Goal: Transaction & Acquisition: Download file/media

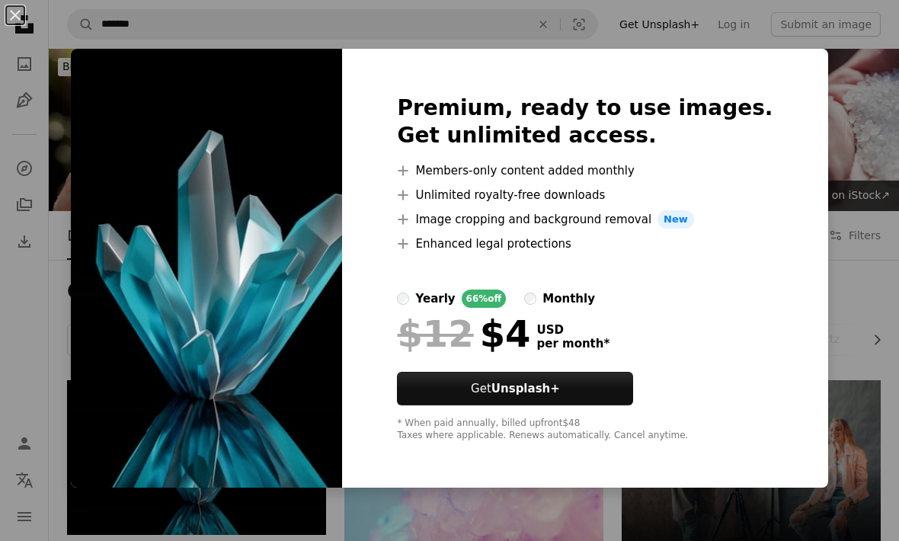
click at [818, 126] on div "An X shape Premium, ready to use images. Get unlimited access. A plus sign Memb…" at bounding box center [449, 270] width 899 height 541
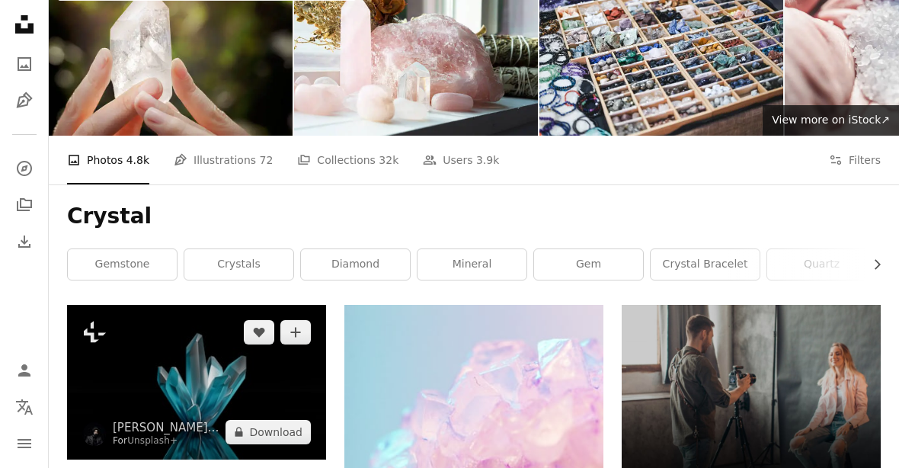
scroll to position [77, 0]
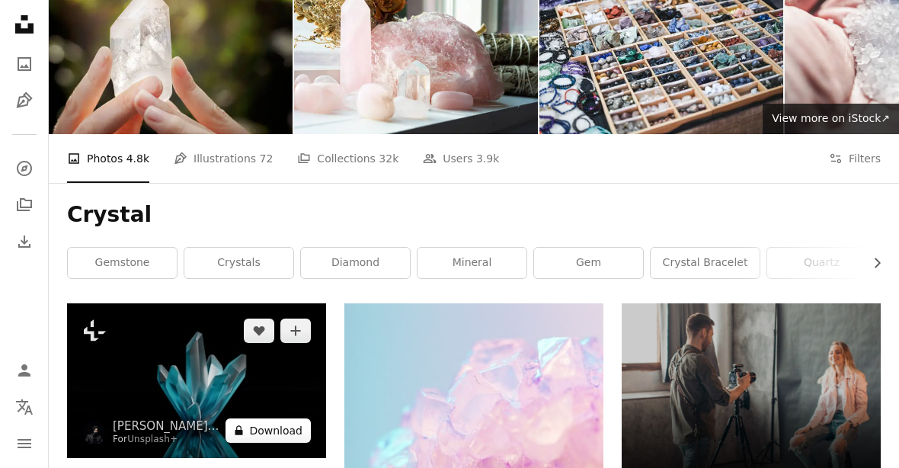
click at [264, 441] on button "A lock Download" at bounding box center [267, 430] width 85 height 24
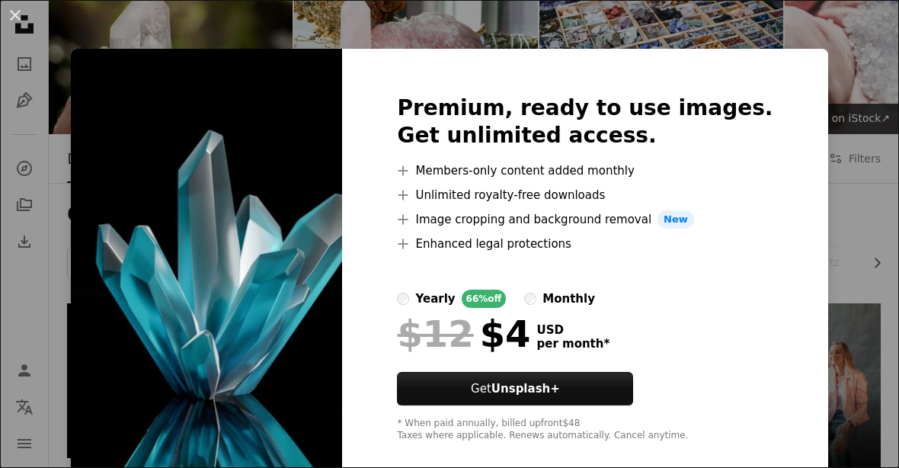
click at [830, 267] on div "An X shape Premium, ready to use images. Get unlimited access. A plus sign Memb…" at bounding box center [449, 234] width 899 height 468
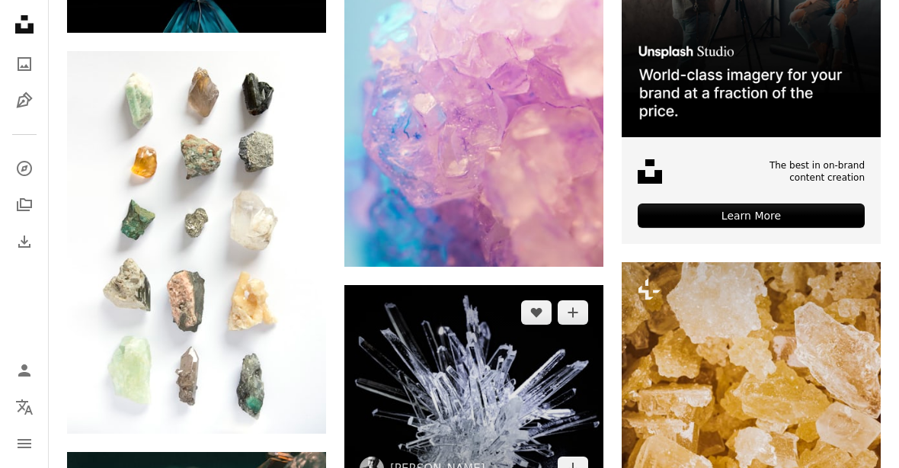
scroll to position [508, 0]
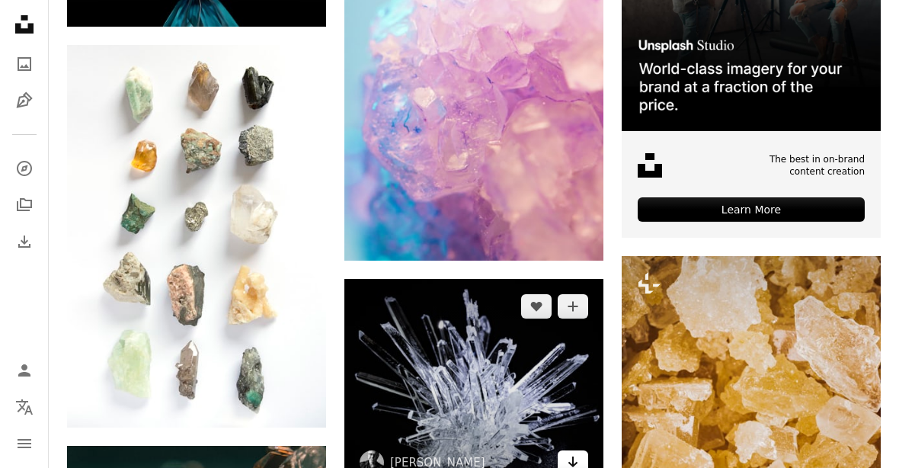
click at [577, 469] on link "Arrow pointing down" at bounding box center [573, 462] width 30 height 24
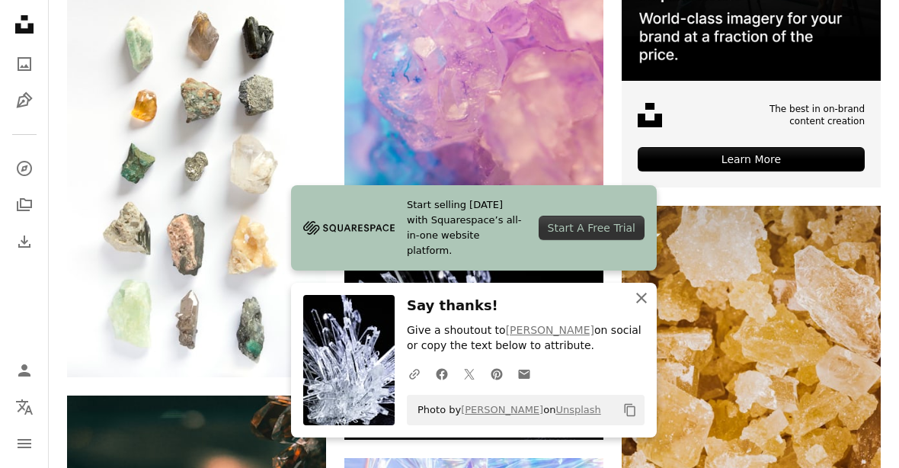
click at [638, 307] on icon "An X shape" at bounding box center [641, 298] width 18 height 18
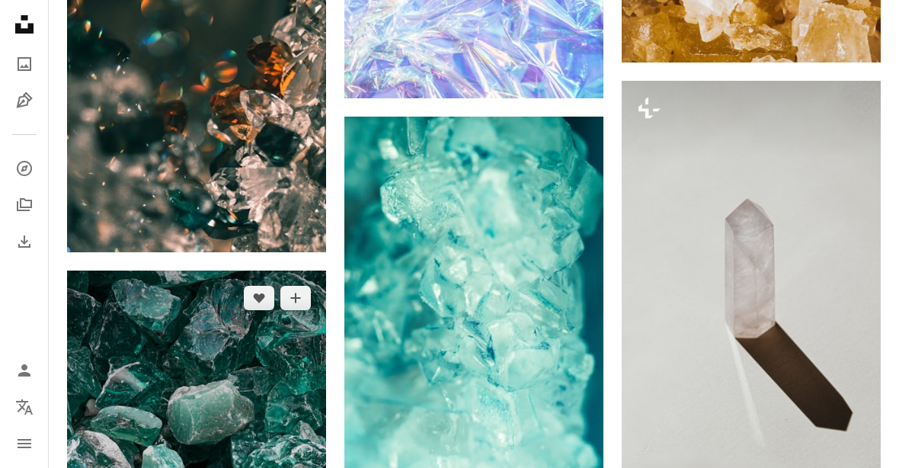
scroll to position [1090, 0]
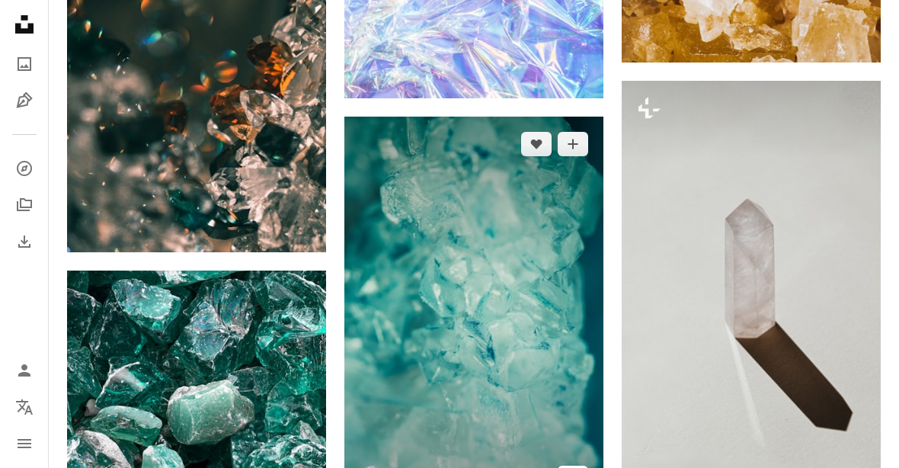
click at [570, 476] on icon "Download" at bounding box center [573, 477] width 10 height 11
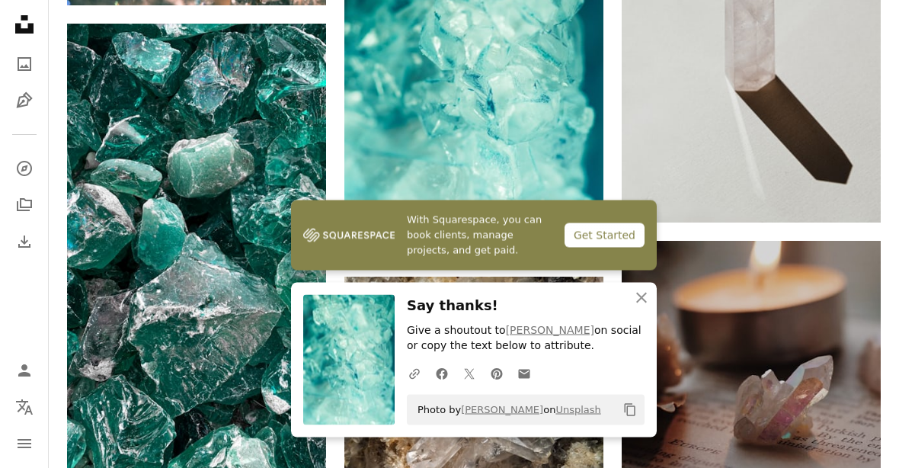
scroll to position [1337, 0]
click at [642, 307] on icon "An X shape" at bounding box center [641, 298] width 18 height 18
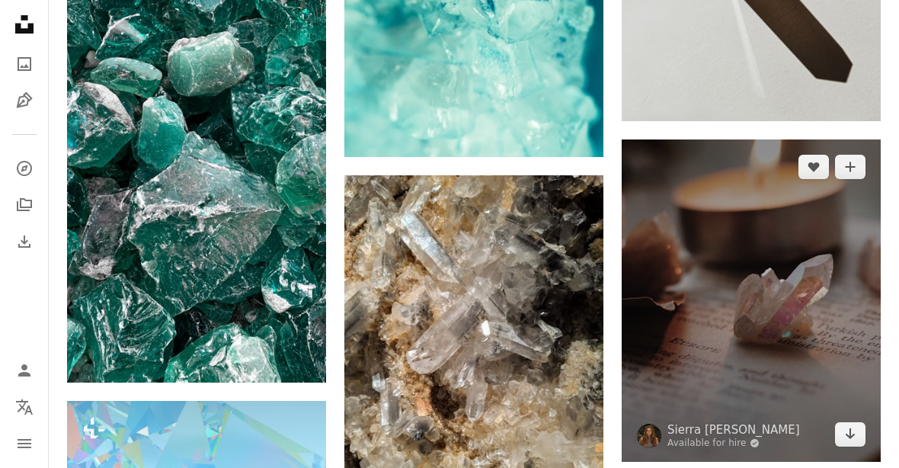
scroll to position [1441, 0]
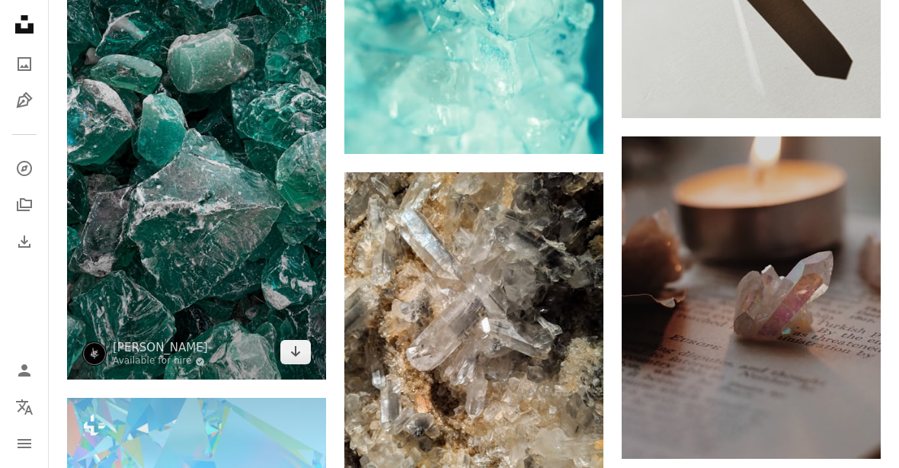
click at [264, 281] on img at bounding box center [196, 149] width 259 height 460
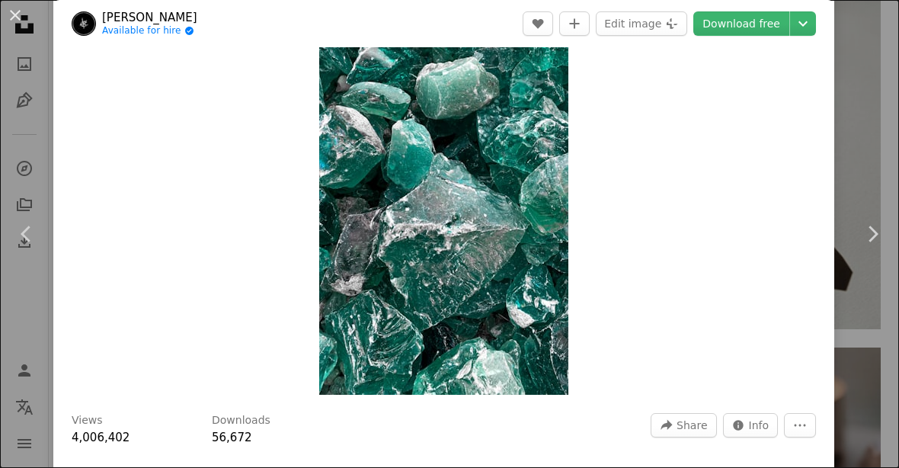
scroll to position [116, 0]
click at [789, 20] on link "Download free" at bounding box center [741, 23] width 96 height 24
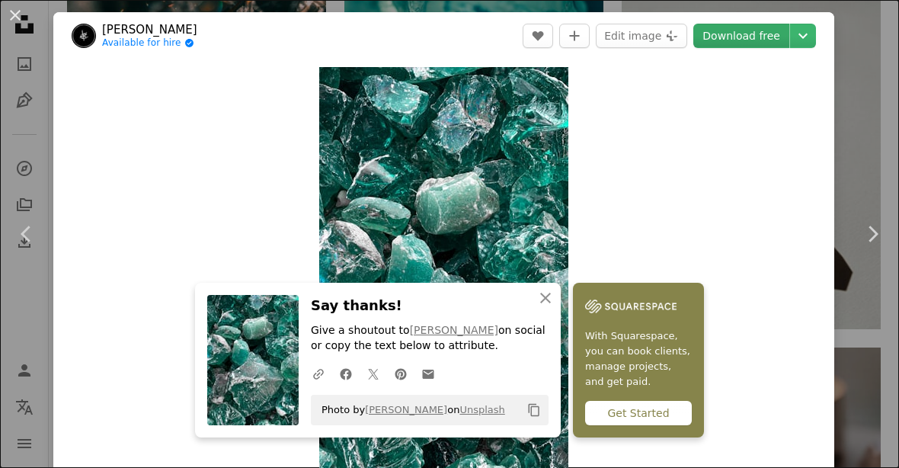
scroll to position [0, 0]
click at [858, 54] on div "An X shape Chevron left Chevron right [PERSON_NAME] Available for hire A checkm…" at bounding box center [449, 234] width 899 height 468
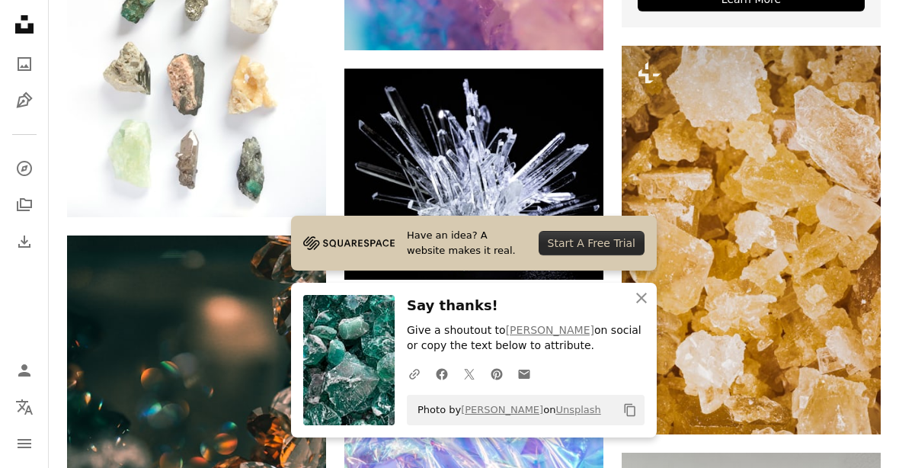
scroll to position [688, 0]
